Goal: Information Seeking & Learning: Learn about a topic

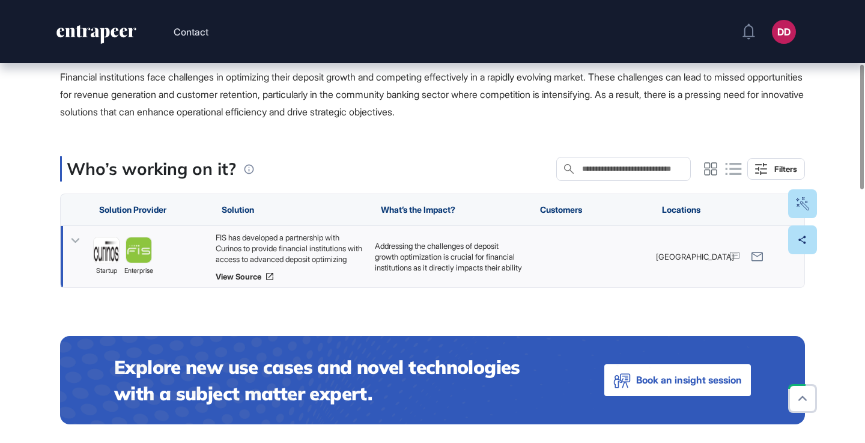
scroll to position [243, 0]
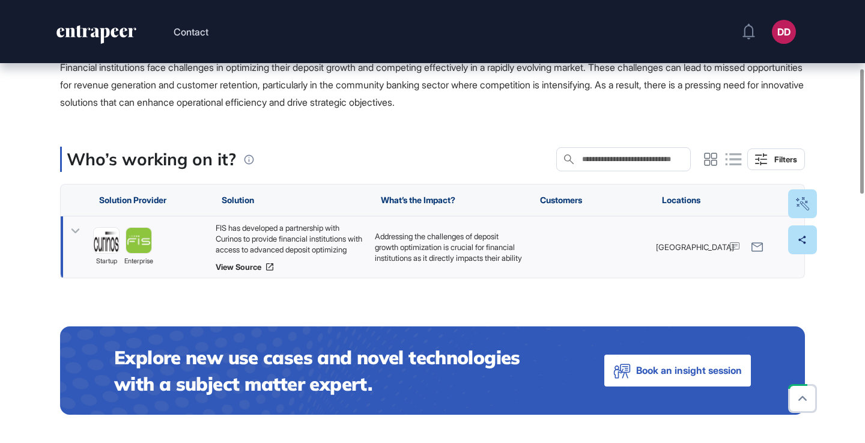
click at [74, 231] on icon at bounding box center [75, 231] width 8 height 5
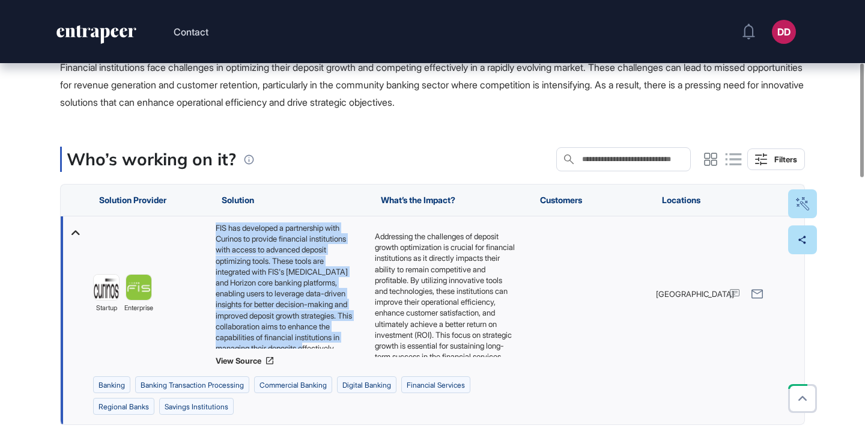
scroll to position [16, 0]
drag, startPoint x: 216, startPoint y: 226, endPoint x: 316, endPoint y: 353, distance: 161.7
click at [316, 353] on div "FIS has developed a partnership with Curinos to provide financial institutions …" at bounding box center [289, 293] width 147 height 143
copy div "FIS has developed a partnership with Curinos to provide financial institutions …"
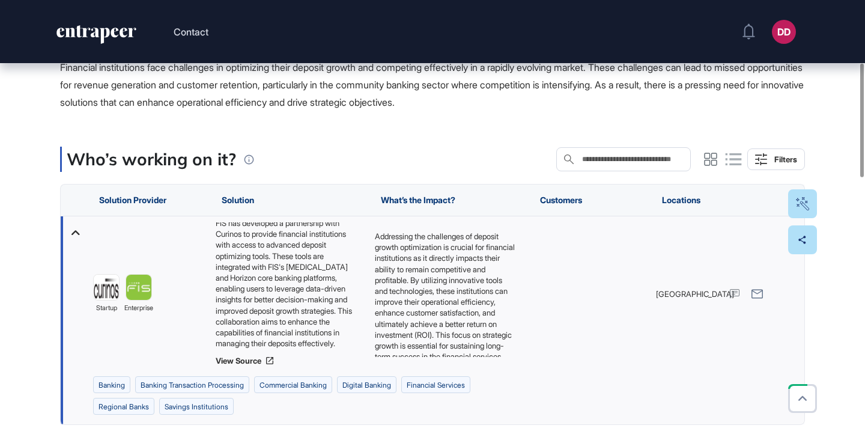
click at [418, 253] on div "Addressing the challenges of deposit growth optimization is crucial for financi…" at bounding box center [448, 294] width 147 height 126
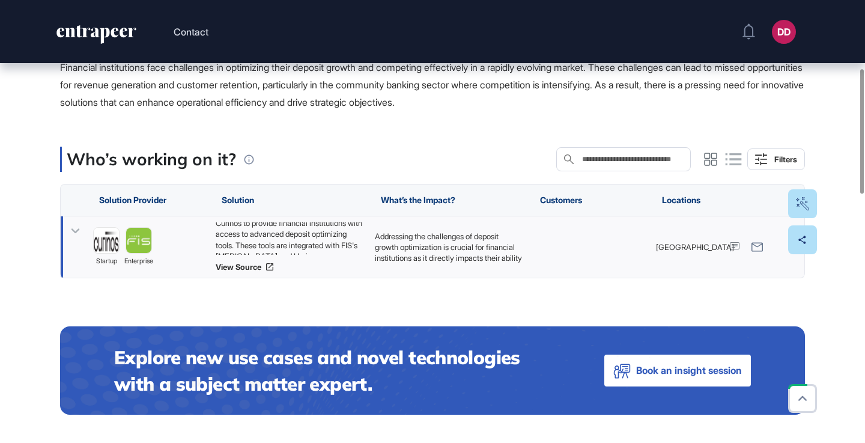
click at [73, 232] on icon at bounding box center [75, 230] width 17 height 17
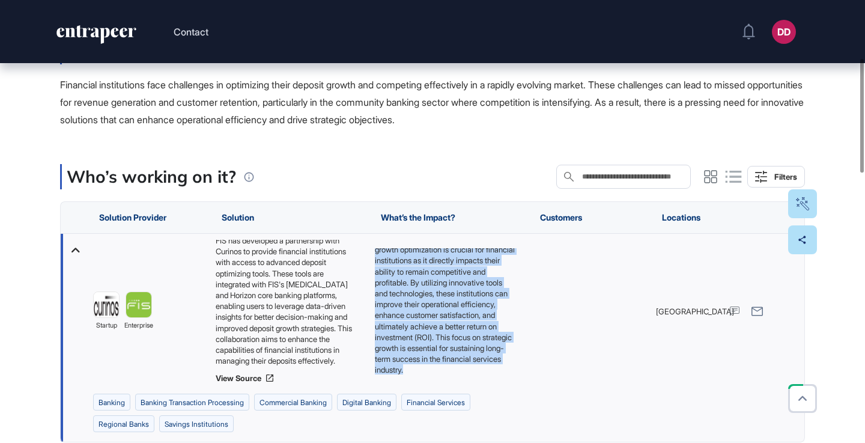
scroll to position [27, 0]
drag, startPoint x: 375, startPoint y: 251, endPoint x: 496, endPoint y: 376, distance: 173.8
click at [496, 377] on div "Addressing the challenges of deposit growth optimization is crucial for financi…" at bounding box center [448, 311] width 159 height 155
copy div "Addressing the challenges of deposit growth optimization is crucial for financi…"
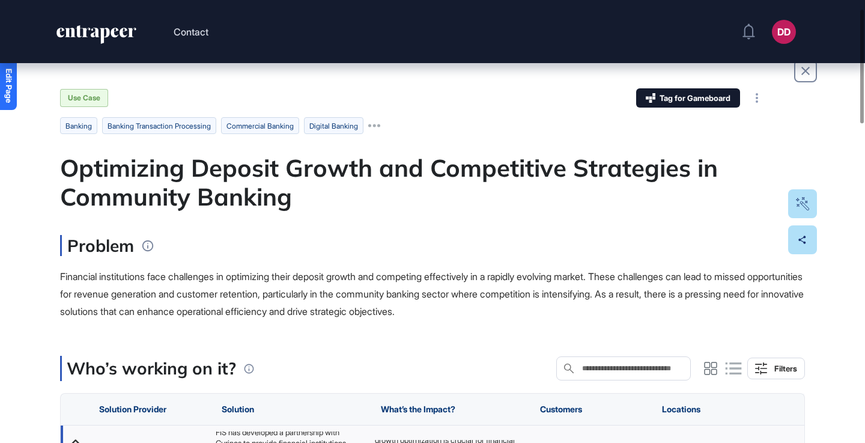
scroll to position [0, 0]
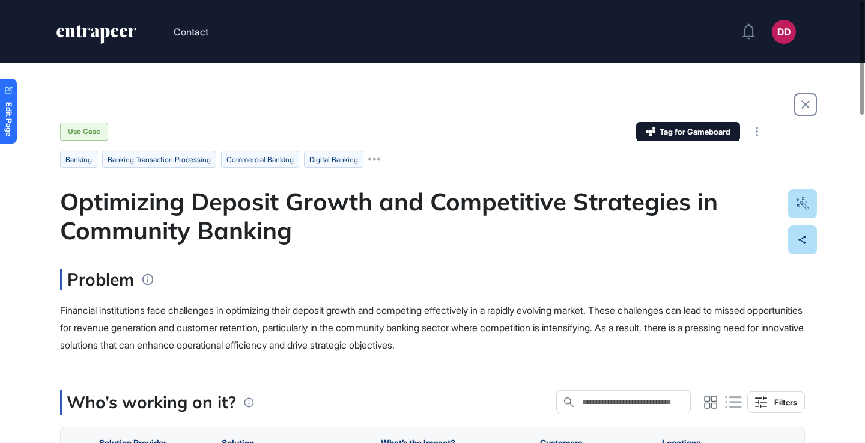
click at [388, 224] on div "Optimizing Deposit Growth and Competitive Strategies in Community Banking" at bounding box center [432, 216] width 745 height 58
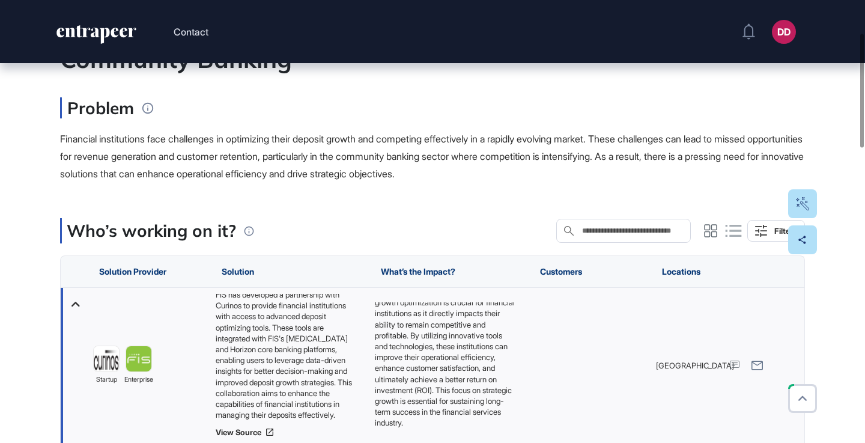
scroll to position [172, 0]
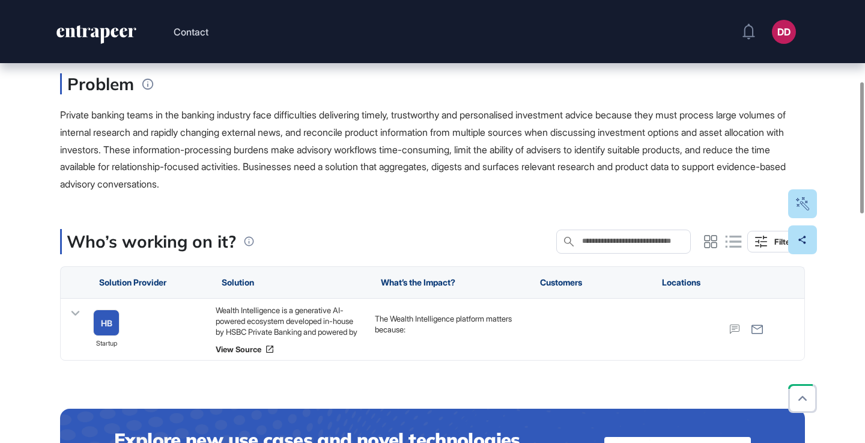
scroll to position [303, 0]
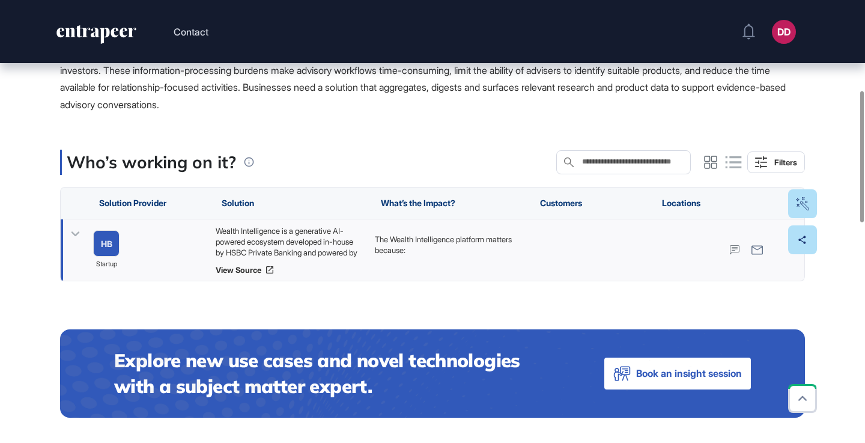
click at [76, 235] on icon at bounding box center [75, 233] width 8 height 5
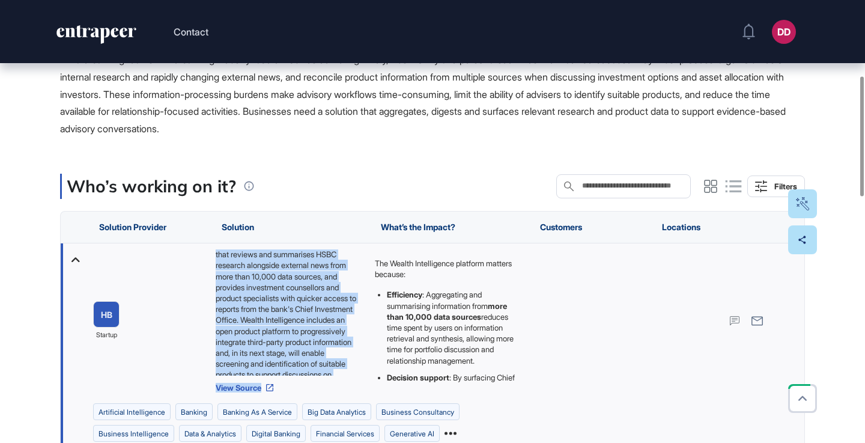
scroll to position [158, 0]
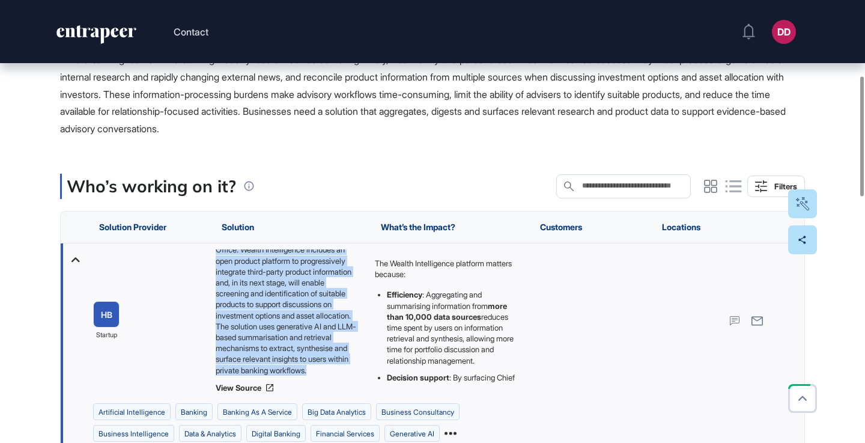
drag, startPoint x: 216, startPoint y: 254, endPoint x: 315, endPoint y: 333, distance: 126.9
click at [346, 368] on div "Wealth Intelligence is a generative AI-powered ecosystem developed in-house by …" at bounding box center [289, 312] width 147 height 126
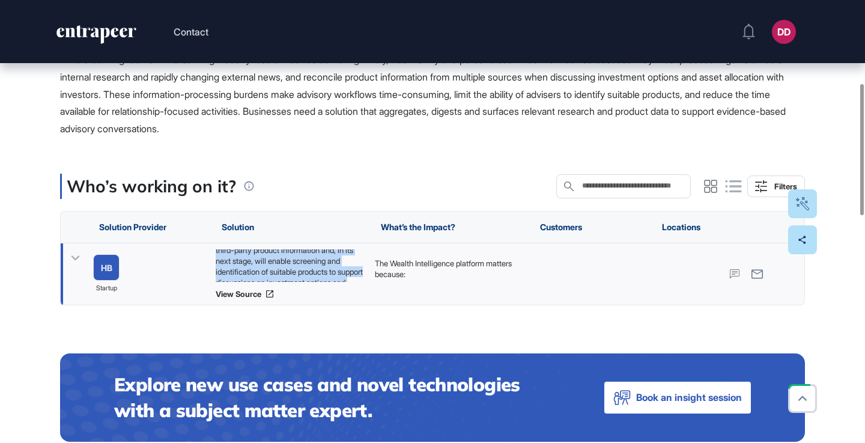
copy div "Wealth Intelligence is a generative AI-powered ecosystem developed in-house by …"
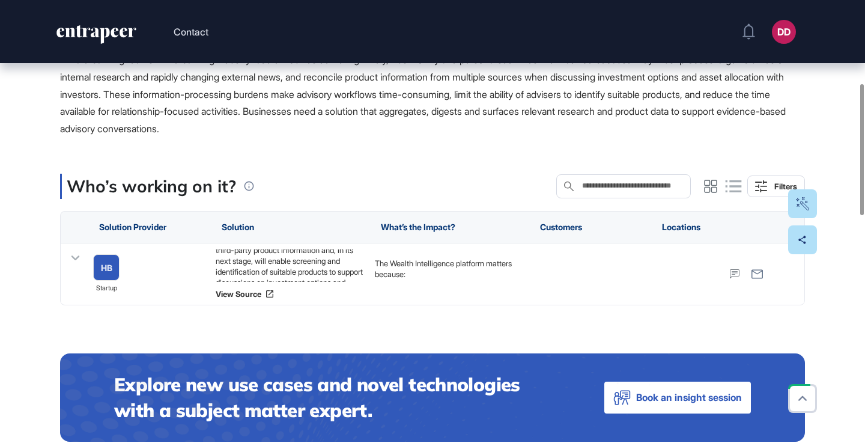
click at [351, 129] on span "Private banking teams in the banking industry face difficulties delivering time…" at bounding box center [423, 93] width 726 height 81
click at [77, 252] on icon at bounding box center [75, 257] width 17 height 17
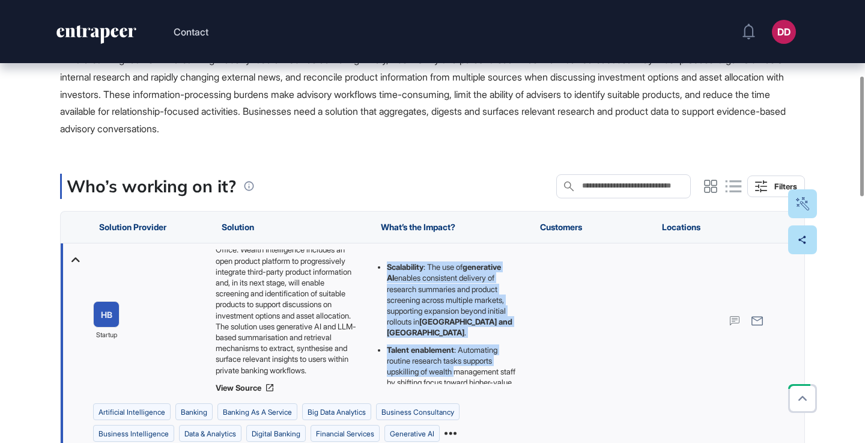
scroll to position [228, 0]
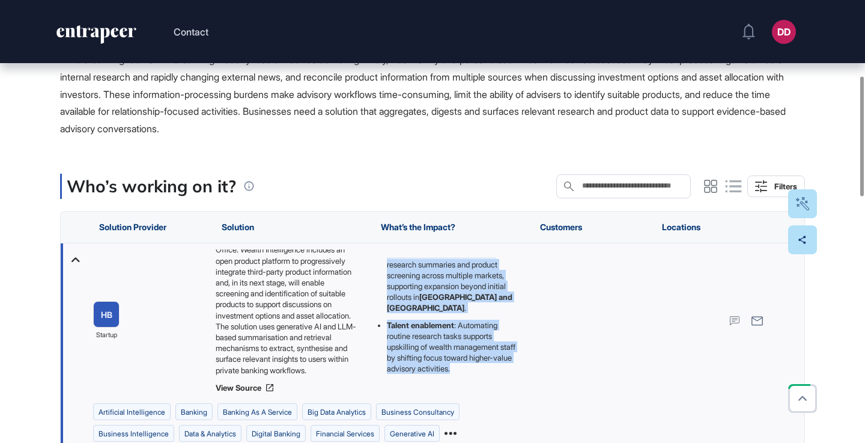
drag, startPoint x: 375, startPoint y: 262, endPoint x: 463, endPoint y: 384, distance: 150.7
click at [463, 384] on div "The Wealth Intelligence platform matters because: Efficiency : Aggregating and …" at bounding box center [448, 320] width 159 height 155
copy div "The Wealth Intelligence platform matters because: Efficiency : Aggregating and …"
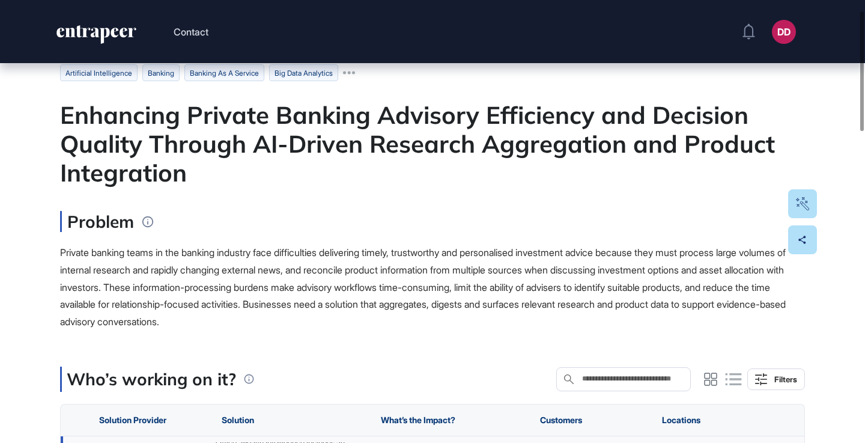
scroll to position [0, 0]
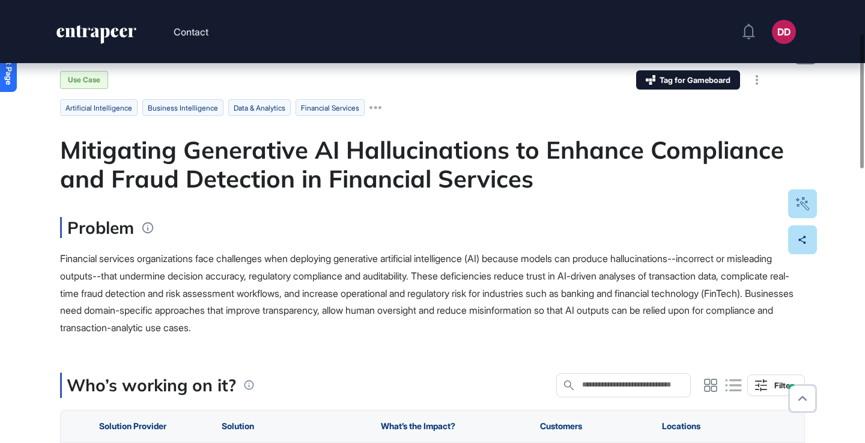
scroll to position [141, 0]
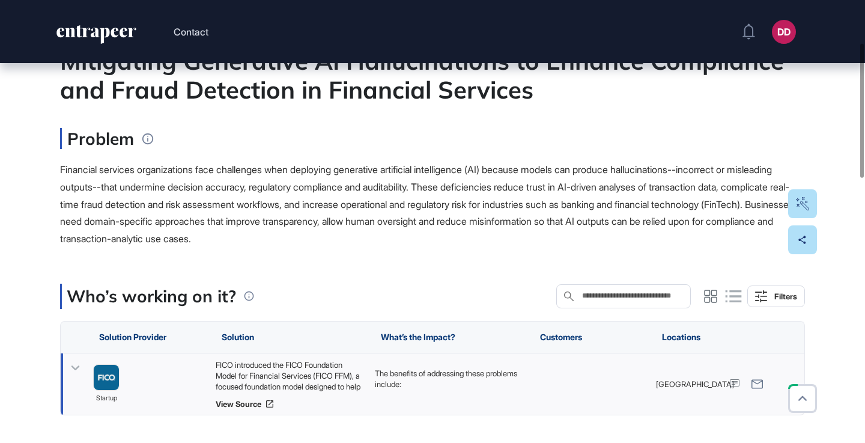
click at [74, 368] on icon at bounding box center [75, 367] width 8 height 5
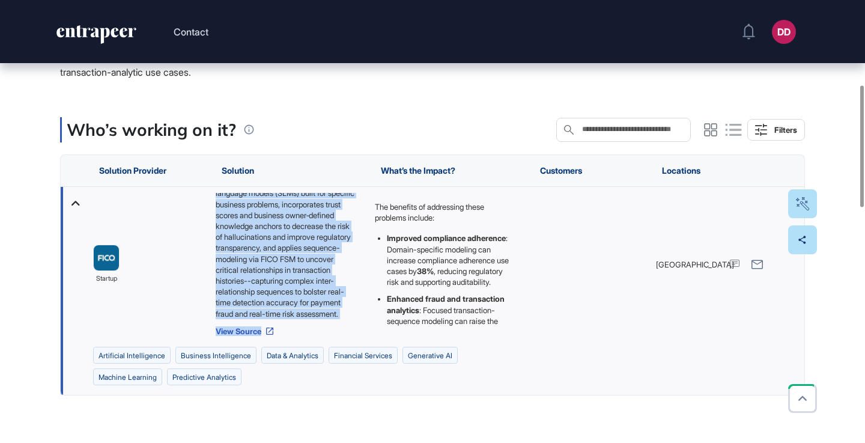
scroll to position [180, 0]
drag, startPoint x: 214, startPoint y: 195, endPoint x: 321, endPoint y: 315, distance: 160.8
click at [321, 315] on div "FICO introduced the FICO Foundation Model for Financial Services (FICO FFM), a …" at bounding box center [289, 264] width 159 height 155
copy div "FICO introduced the FICO Foundation Model for Financial Services (FICO FFM), a …"
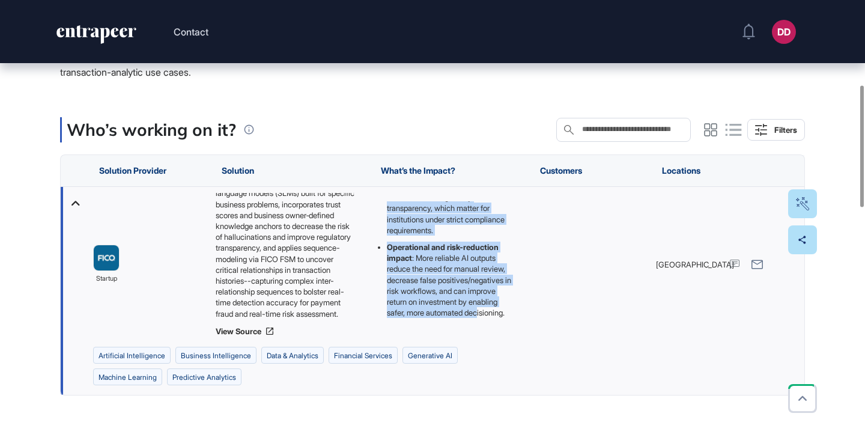
scroll to position [239, 0]
drag, startPoint x: 374, startPoint y: 204, endPoint x: 501, endPoint y: 317, distance: 169.4
click at [501, 317] on div "The benefits of addressing these problems include: Improved compliance adherenc…" at bounding box center [445, 156] width 141 height 323
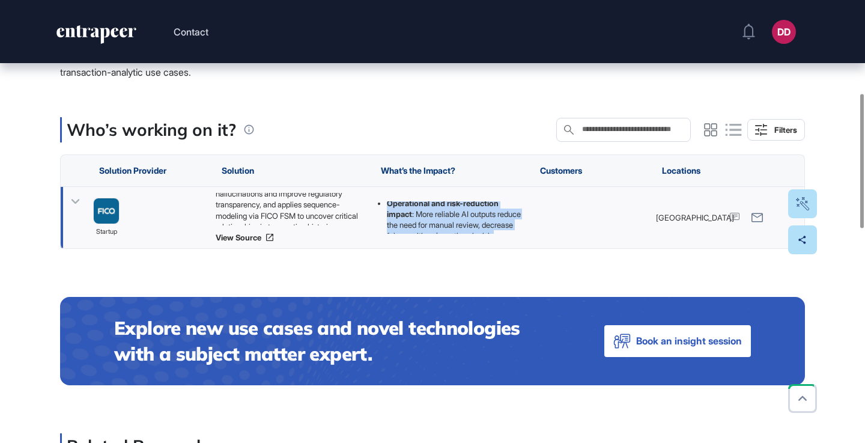
copy div "The benefits of addressing these problems include: Improved compliance adherenc…"
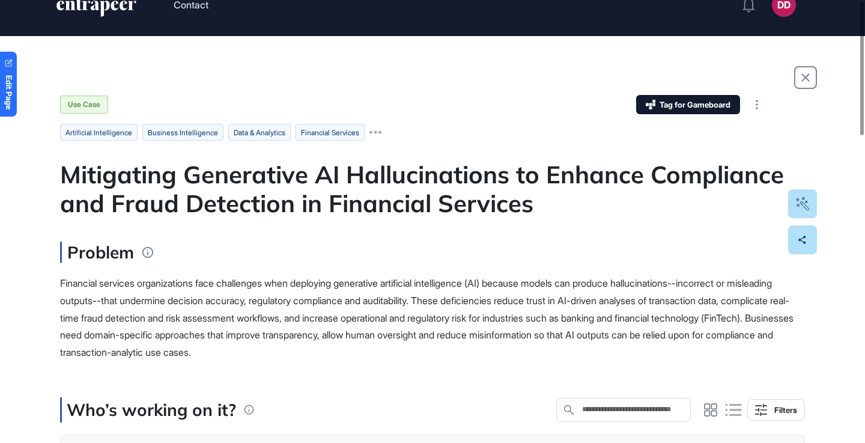
scroll to position [0, 0]
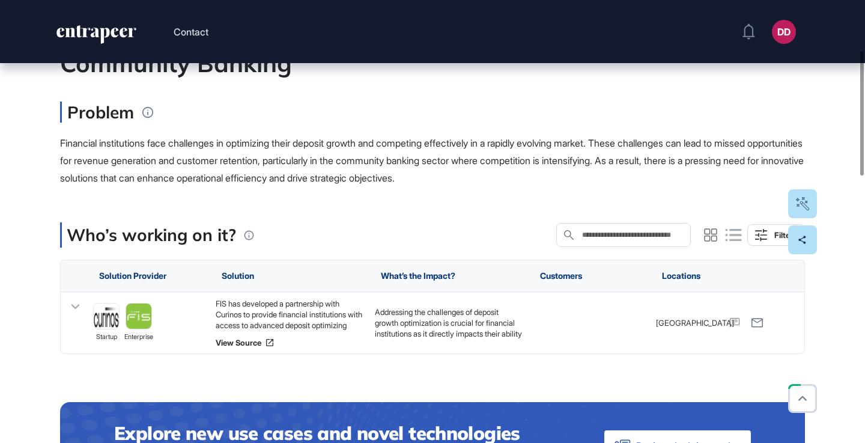
scroll to position [178, 0]
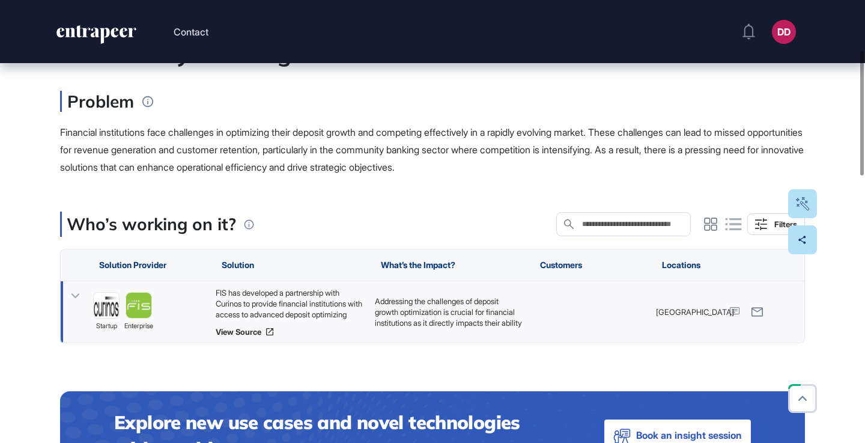
click at [76, 297] on icon at bounding box center [75, 296] width 8 height 5
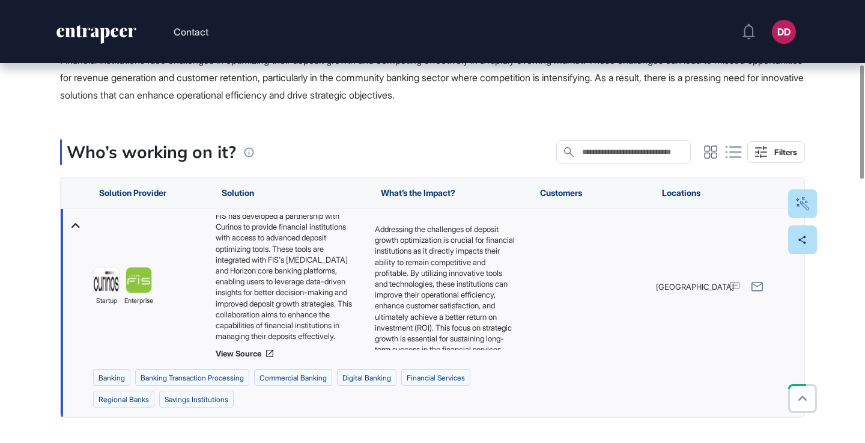
scroll to position [16, 0]
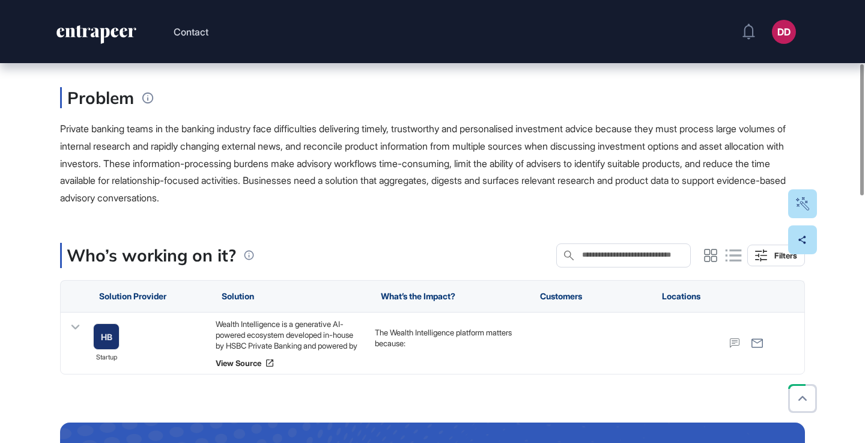
scroll to position [223, 0]
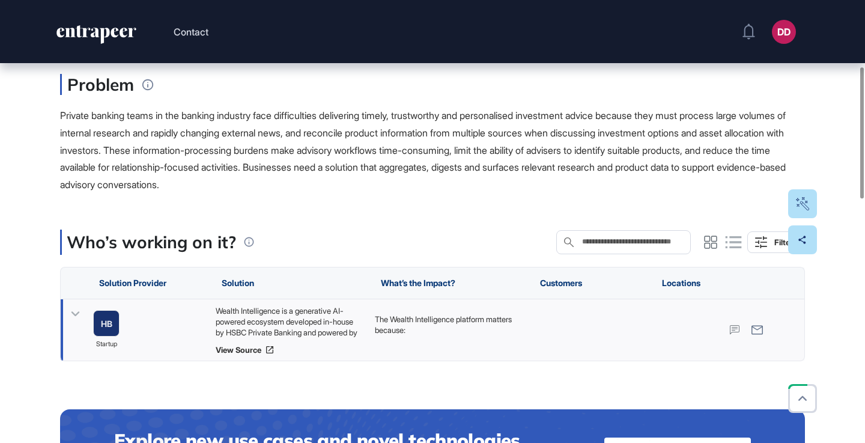
click at [76, 315] on icon at bounding box center [75, 313] width 8 height 5
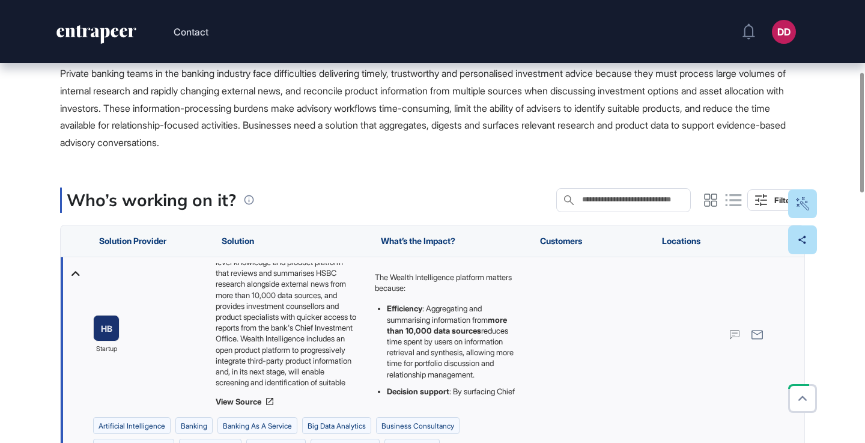
scroll to position [0, 0]
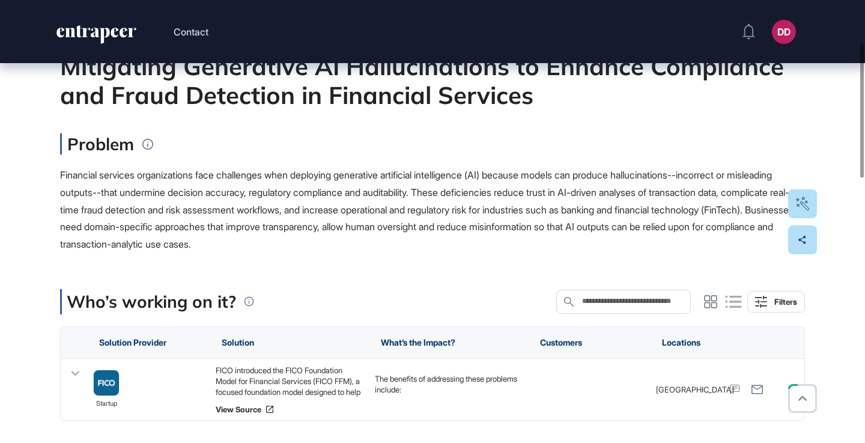
scroll to position [142, 0]
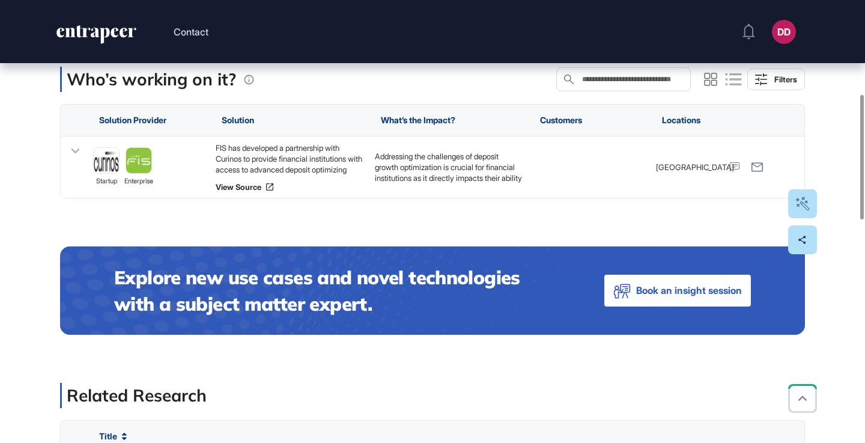
scroll to position [334, 0]
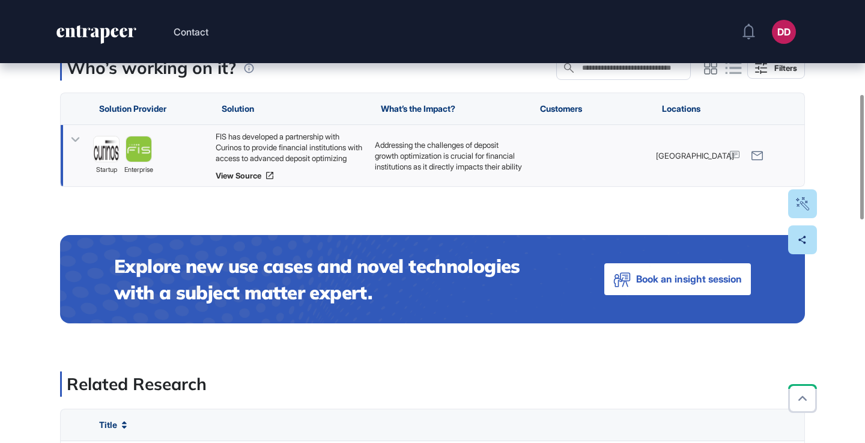
click at [73, 137] on icon at bounding box center [75, 139] width 17 height 17
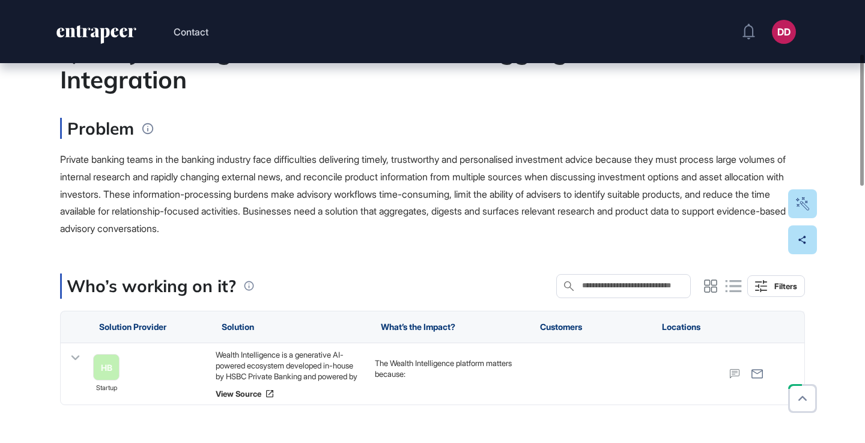
scroll to position [180, 0]
click at [74, 356] on icon at bounding box center [75, 356] width 17 height 17
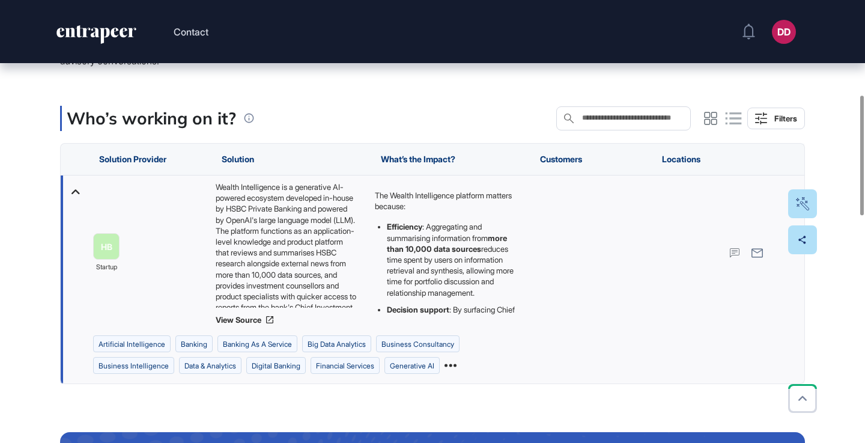
scroll to position [350, 0]
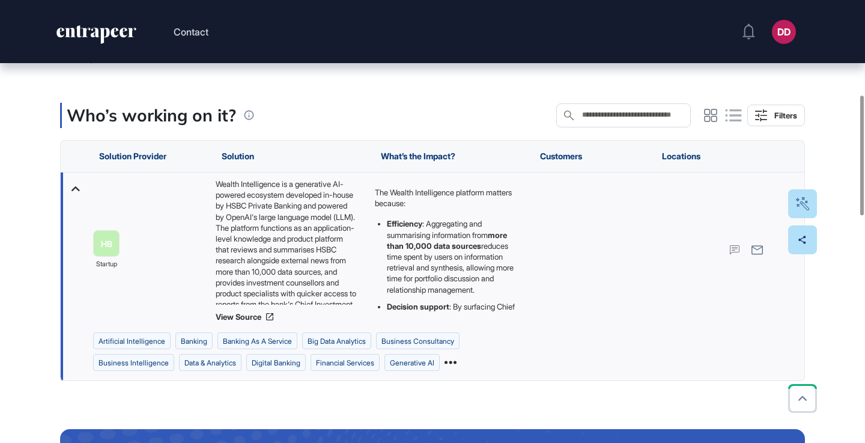
click at [457, 362] on icon at bounding box center [451, 361] width 12 height 3
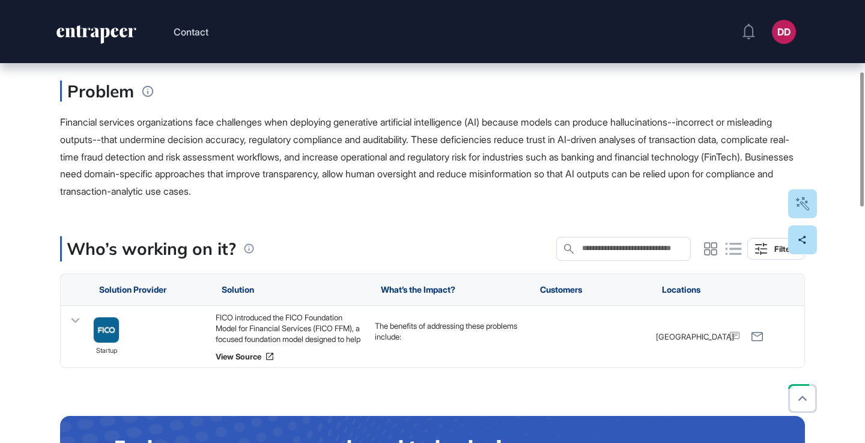
scroll to position [243, 0]
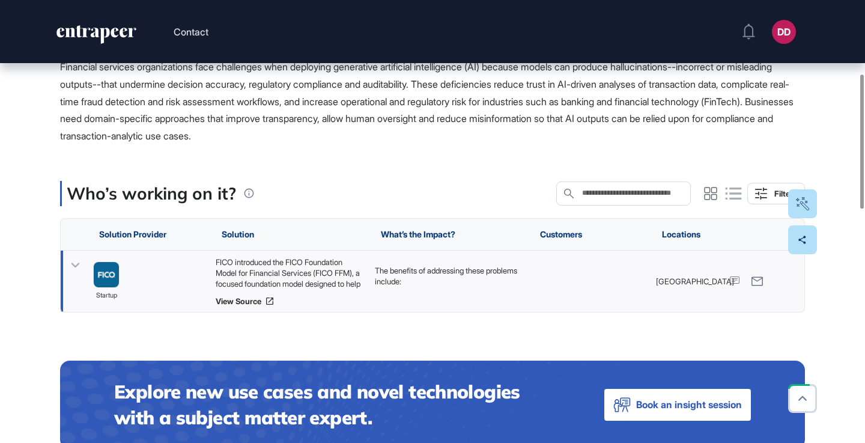
click at [74, 261] on icon at bounding box center [75, 265] width 17 height 17
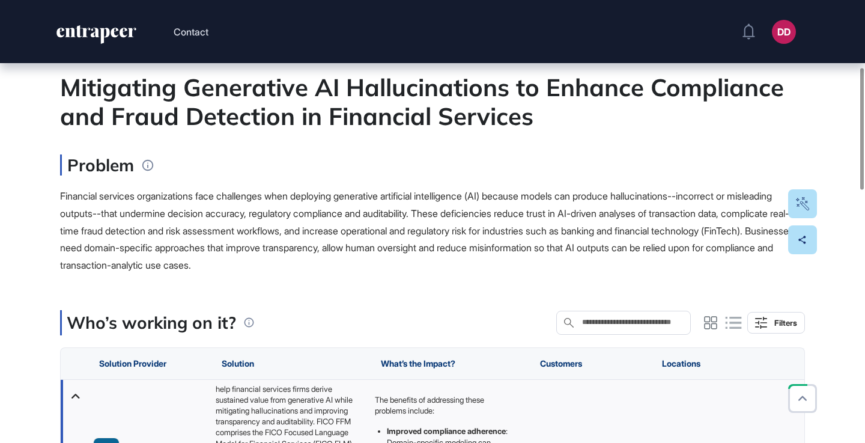
scroll to position [0, 0]
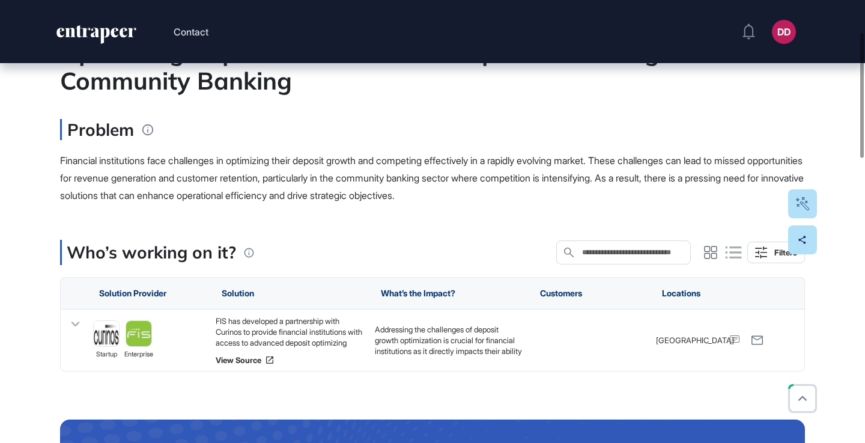
scroll to position [166, 0]
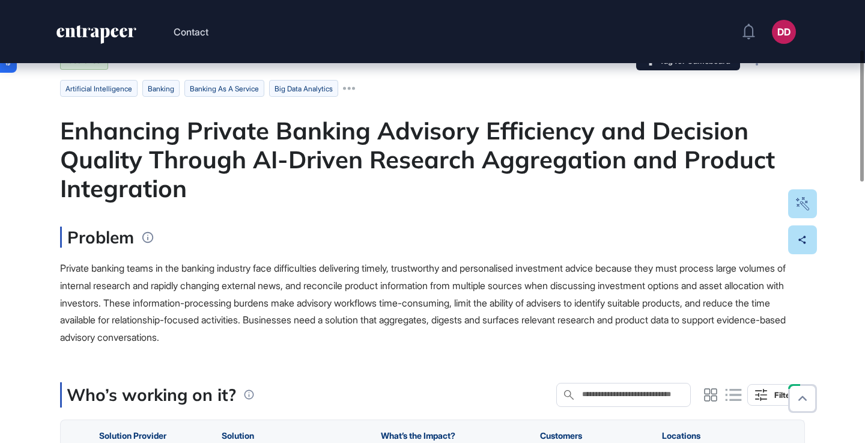
scroll to position [166, 0]
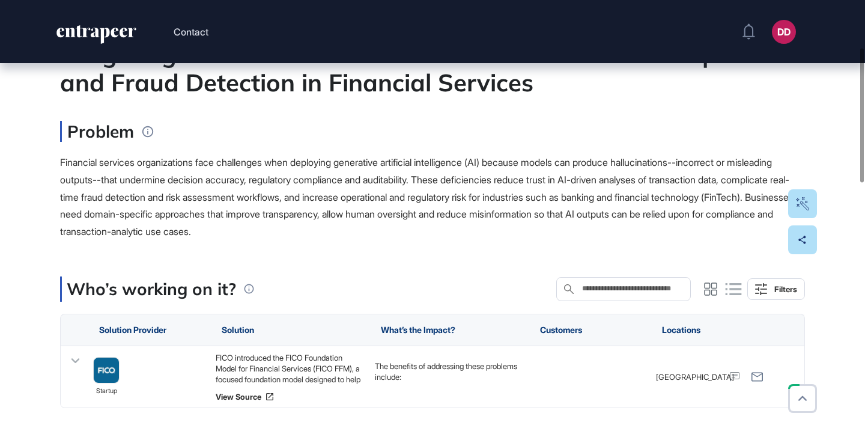
scroll to position [169, 0]
